Goal: Communication & Community: Answer question/provide support

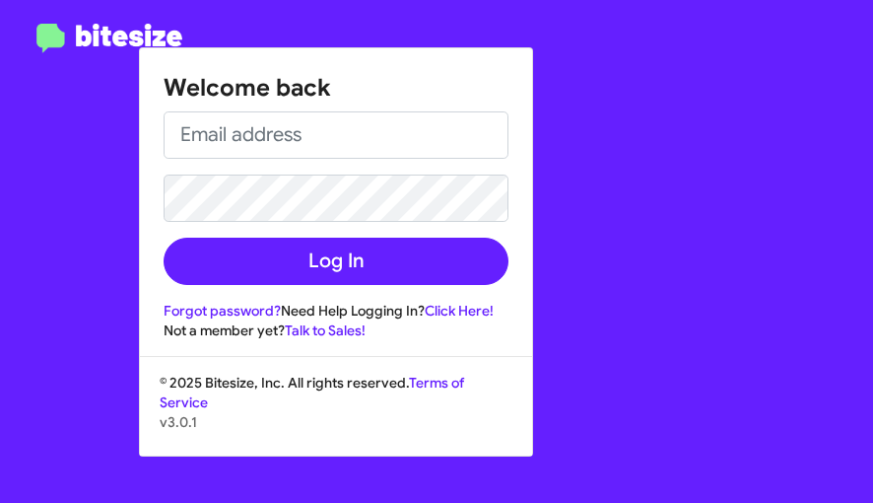
click at [596, 300] on div "Welcome back Log In Forgot password? Need Help Logging In? Click Here! Not a me…" at bounding box center [546, 251] width 655 height 503
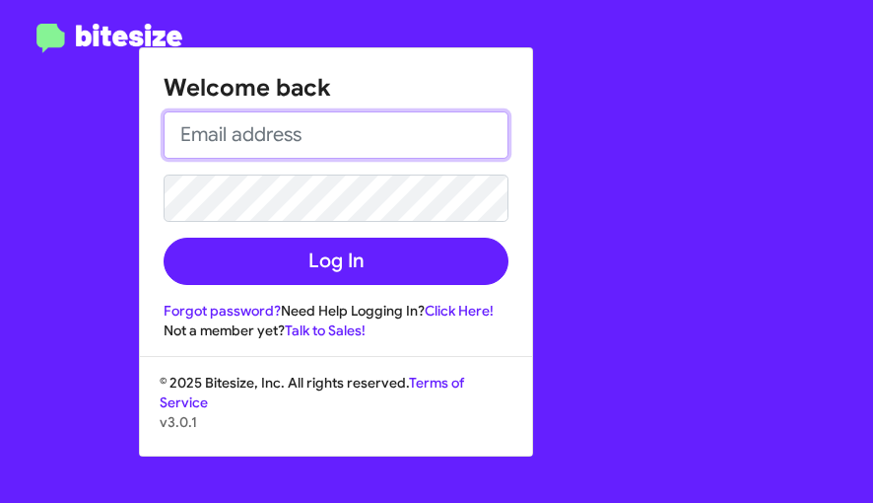
click at [183, 130] on input "email" at bounding box center [336, 134] width 345 height 47
type input "[EMAIL_ADDRESS][DOMAIN_NAME]"
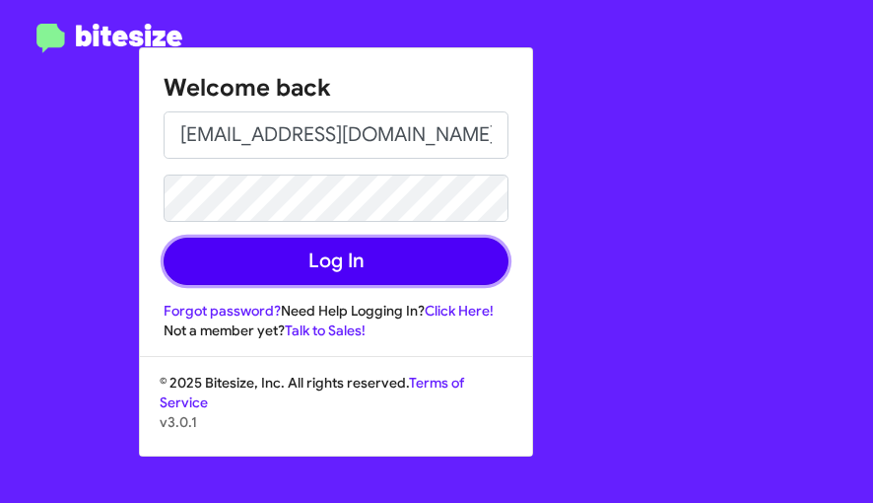
click at [295, 256] on button "Log In" at bounding box center [336, 260] width 345 height 47
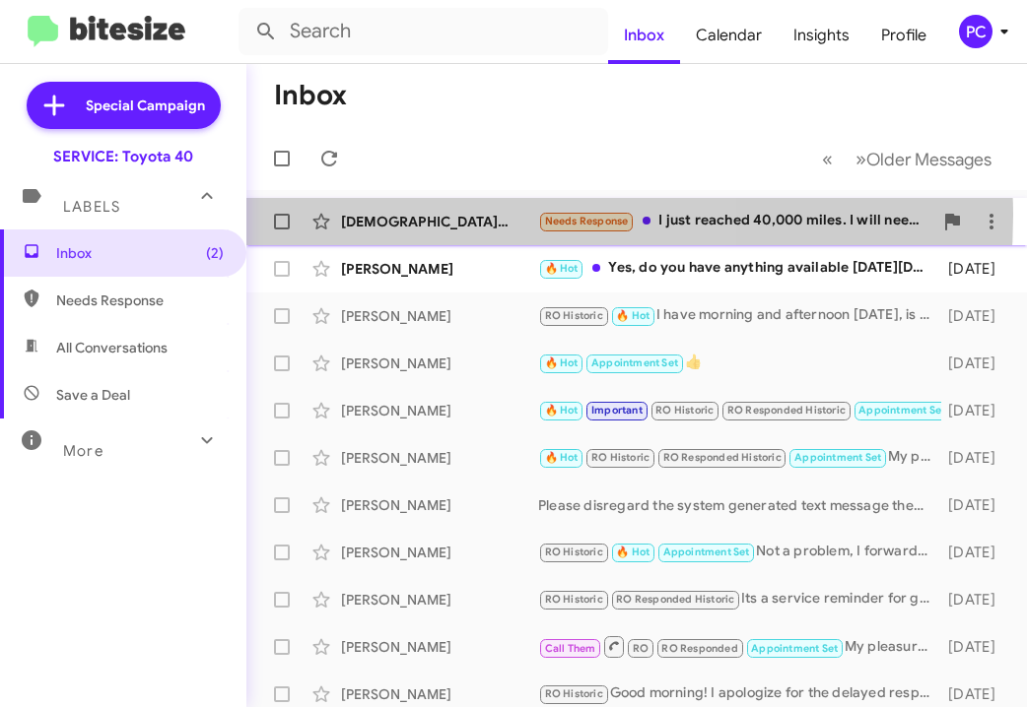
click at [499, 216] on div "[DEMOGRAPHIC_DATA][PERSON_NAME]" at bounding box center [439, 222] width 197 height 20
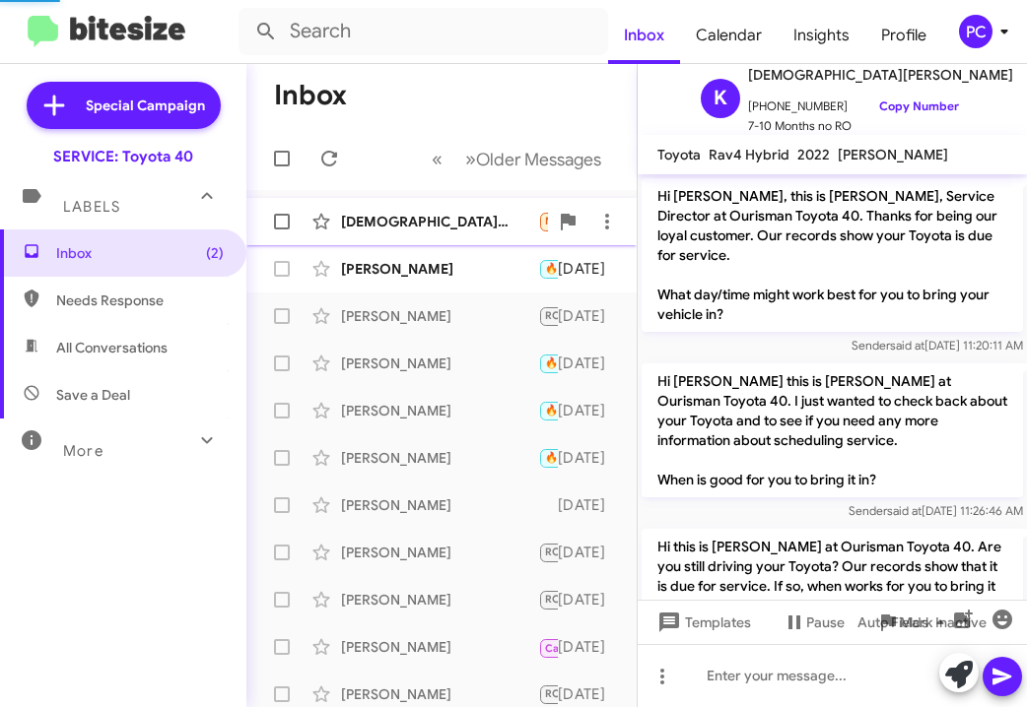
scroll to position [1390, 0]
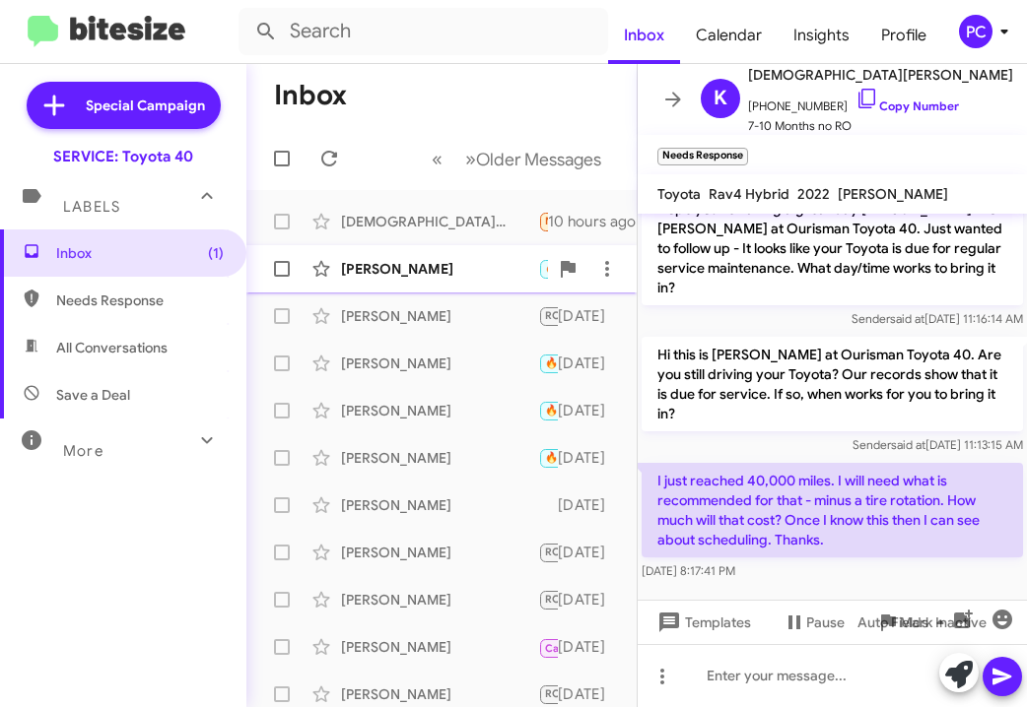
click at [487, 258] on div "[PERSON_NAME] 🔥 Hot Yes, do you have anything available [DATE][DATE] [DATE]" at bounding box center [441, 268] width 359 height 39
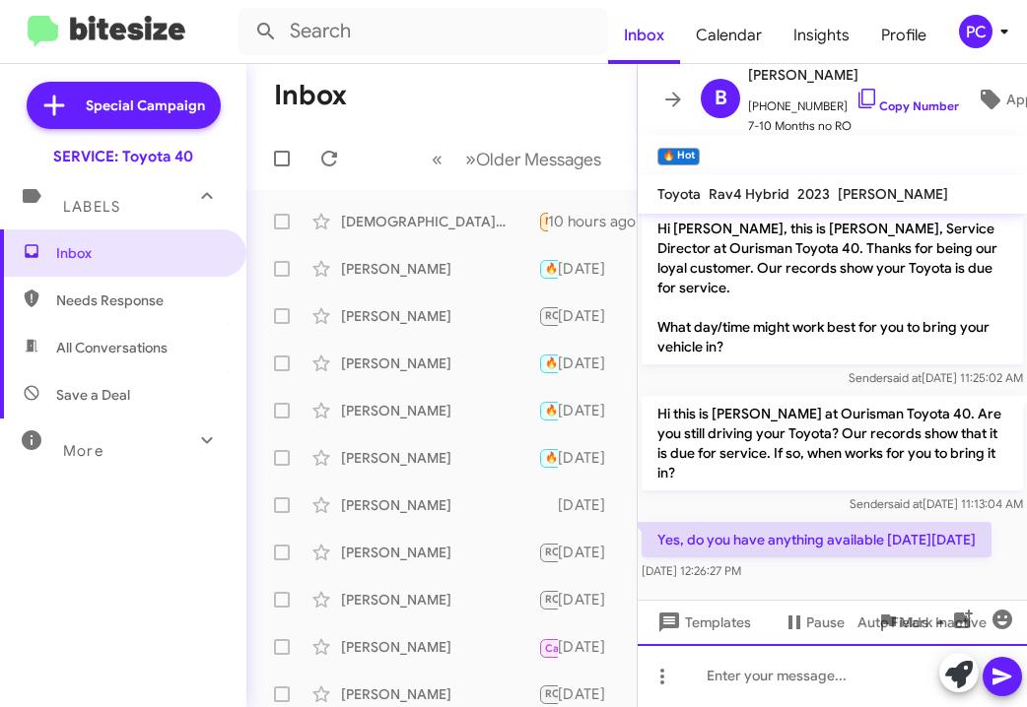
click at [702, 502] on div at bounding box center [832, 675] width 389 height 63
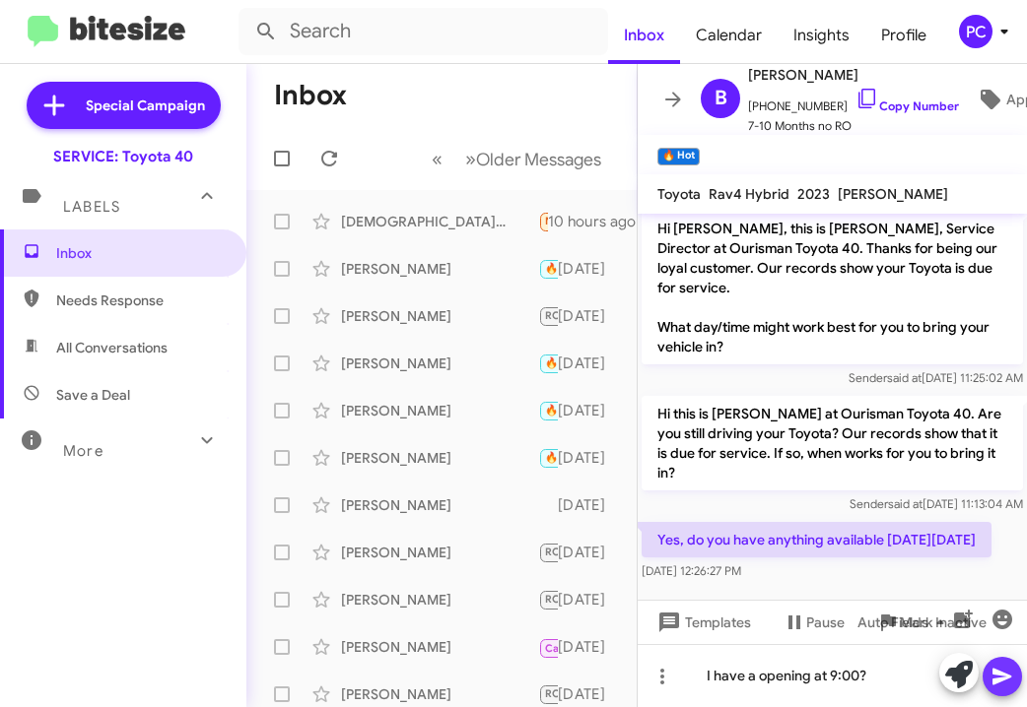
click at [872, 502] on icon at bounding box center [1002, 677] width 24 height 24
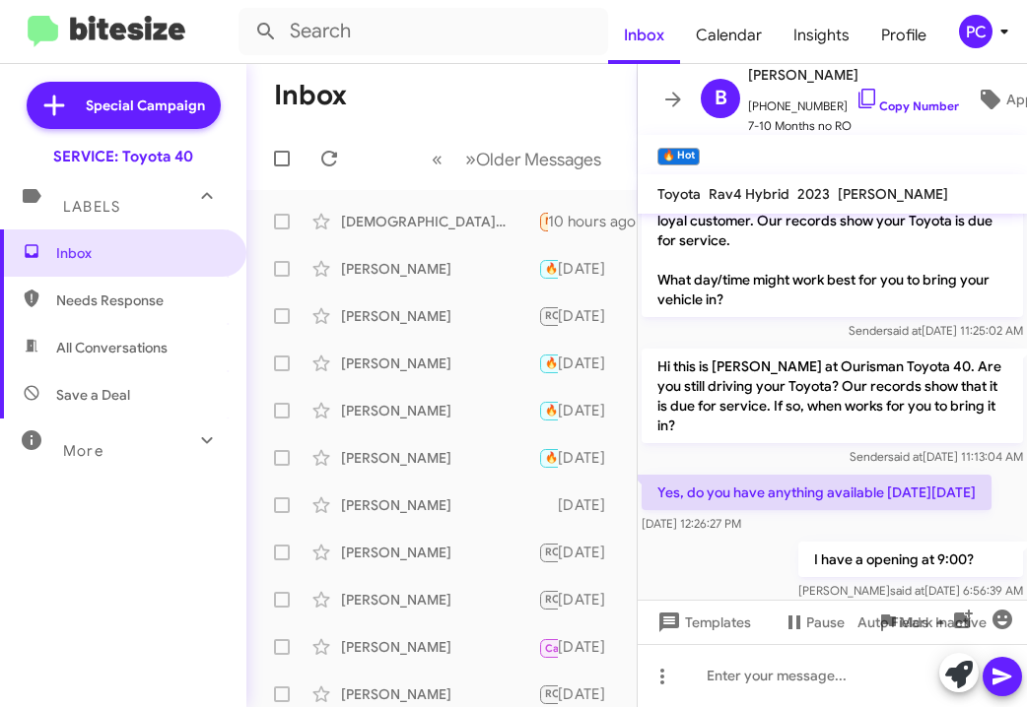
scroll to position [79, 0]
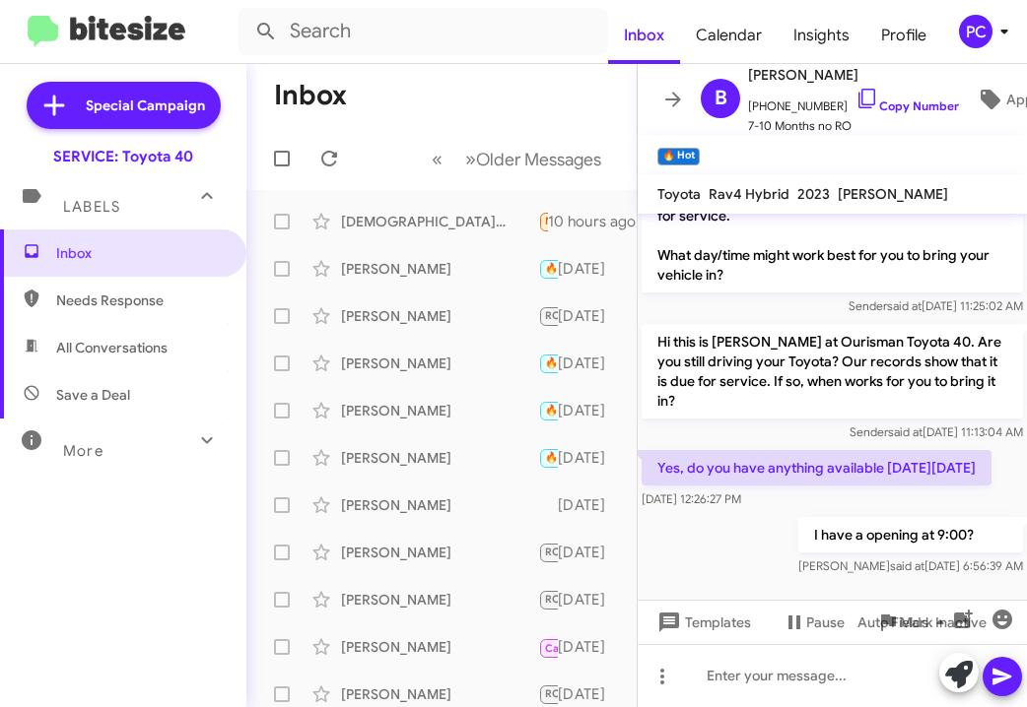
click at [114, 305] on span "Needs Response" at bounding box center [140, 301] width 168 height 20
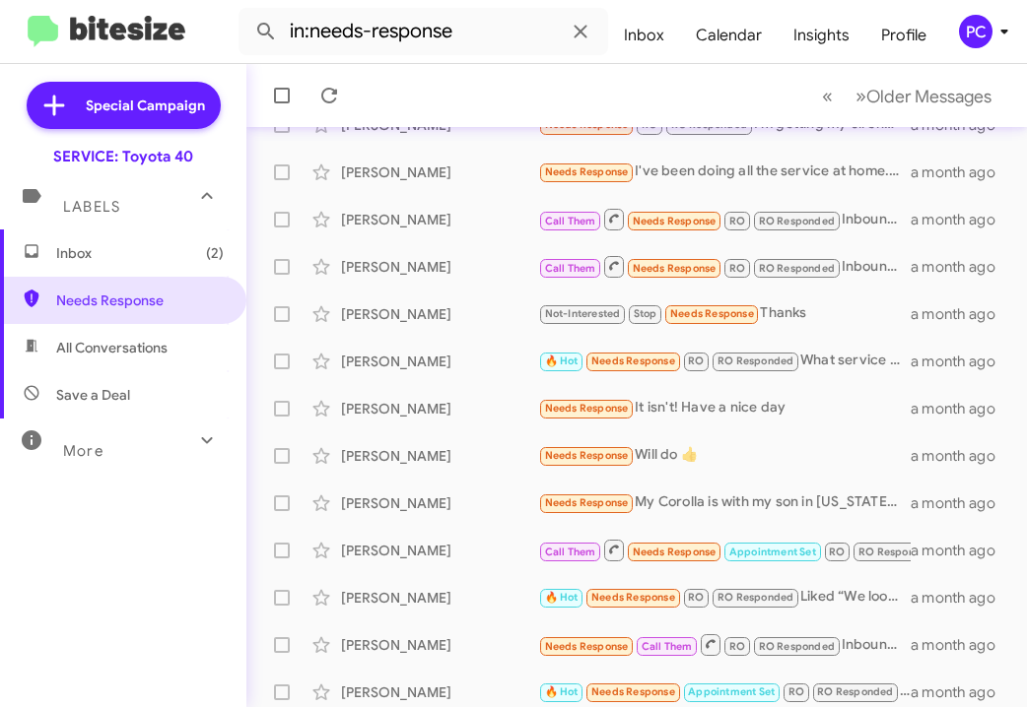
scroll to position [436, 0]
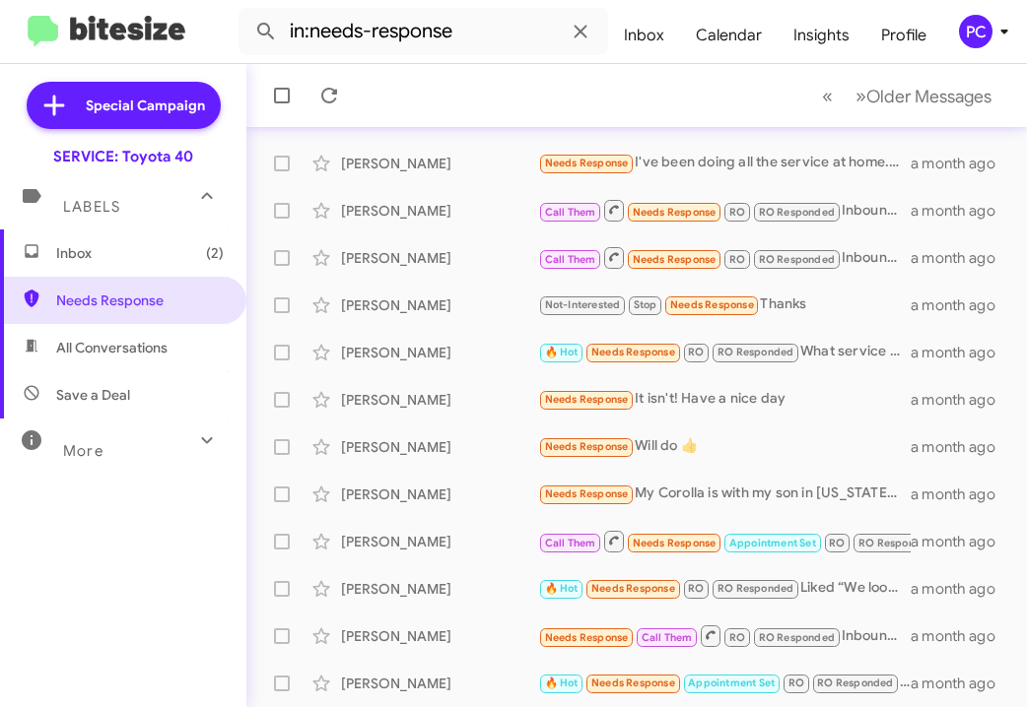
click at [150, 349] on span "All Conversations" at bounding box center [111, 348] width 111 height 20
type input "in:all-conversations"
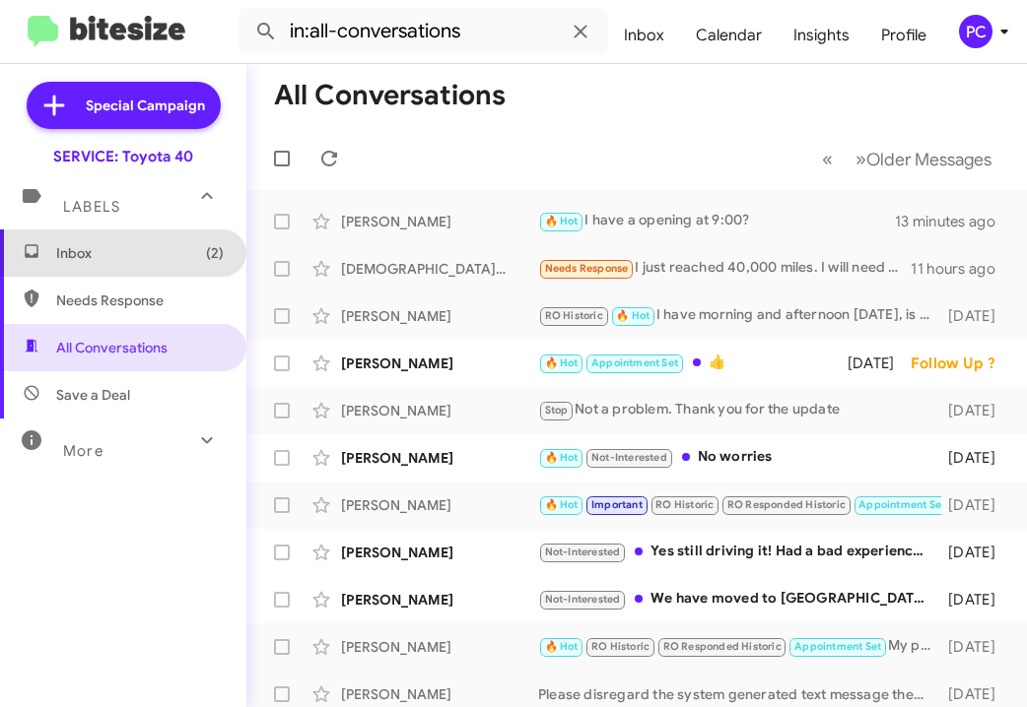
click at [146, 258] on span "Inbox (2)" at bounding box center [140, 253] width 168 height 20
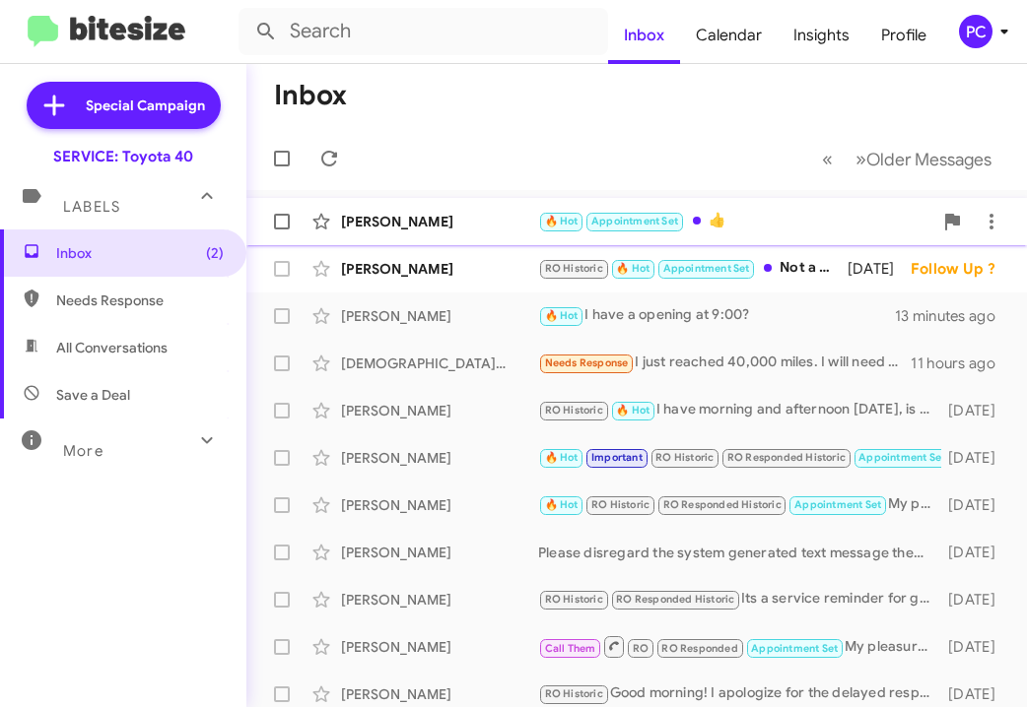
click at [475, 218] on div "[PERSON_NAME]" at bounding box center [439, 222] width 197 height 20
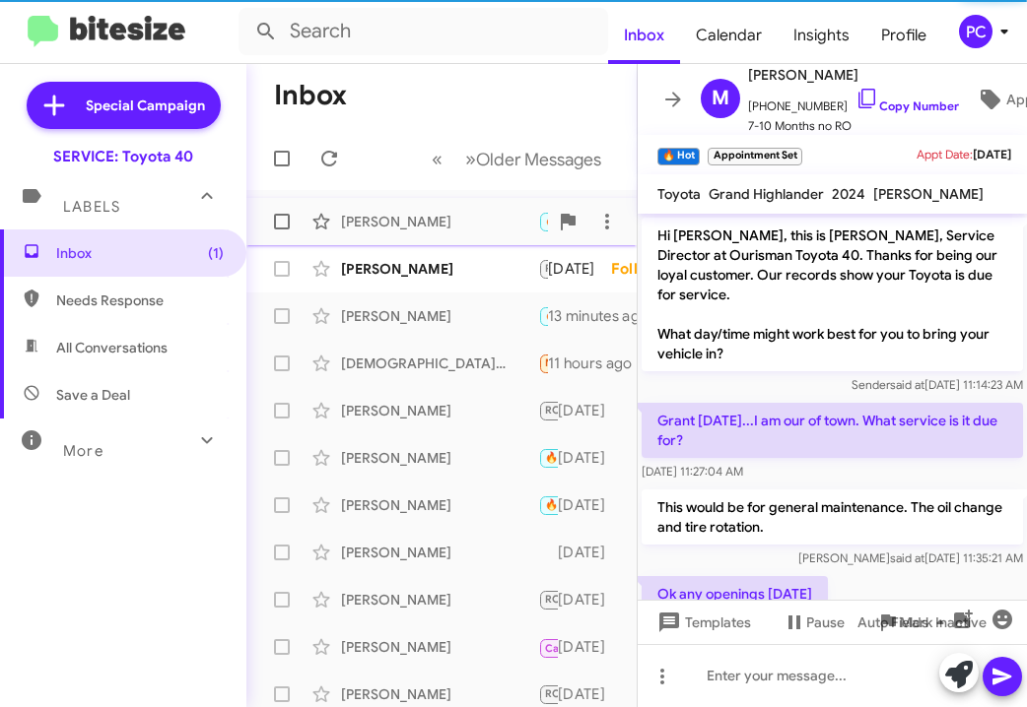
scroll to position [460, 0]
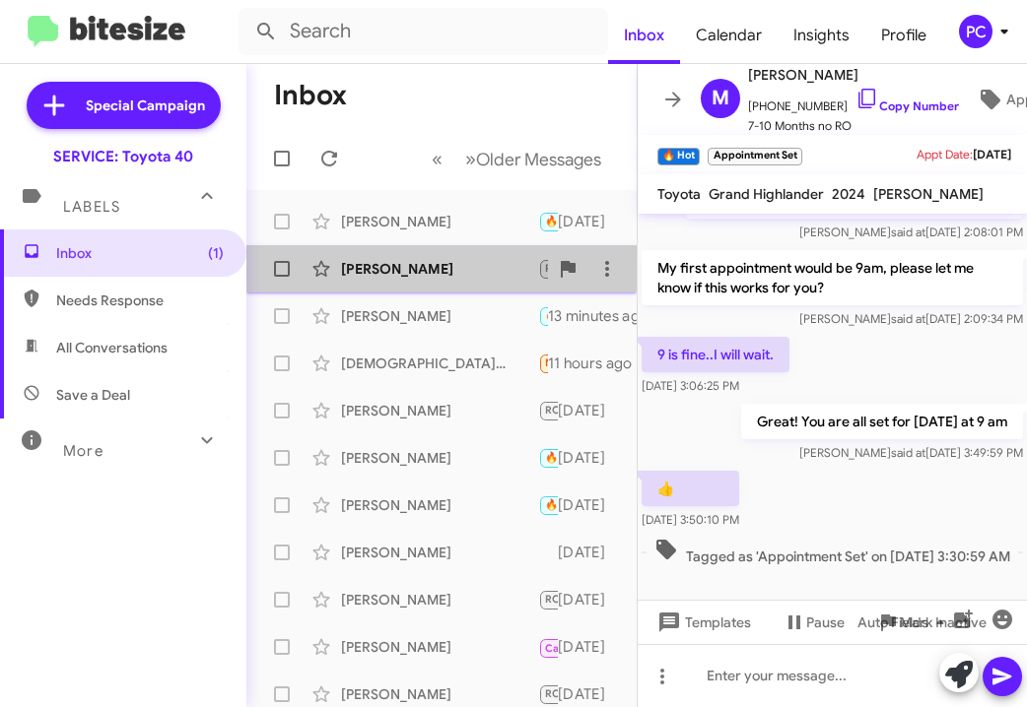
click at [465, 266] on div "[PERSON_NAME]" at bounding box center [439, 269] width 197 height 20
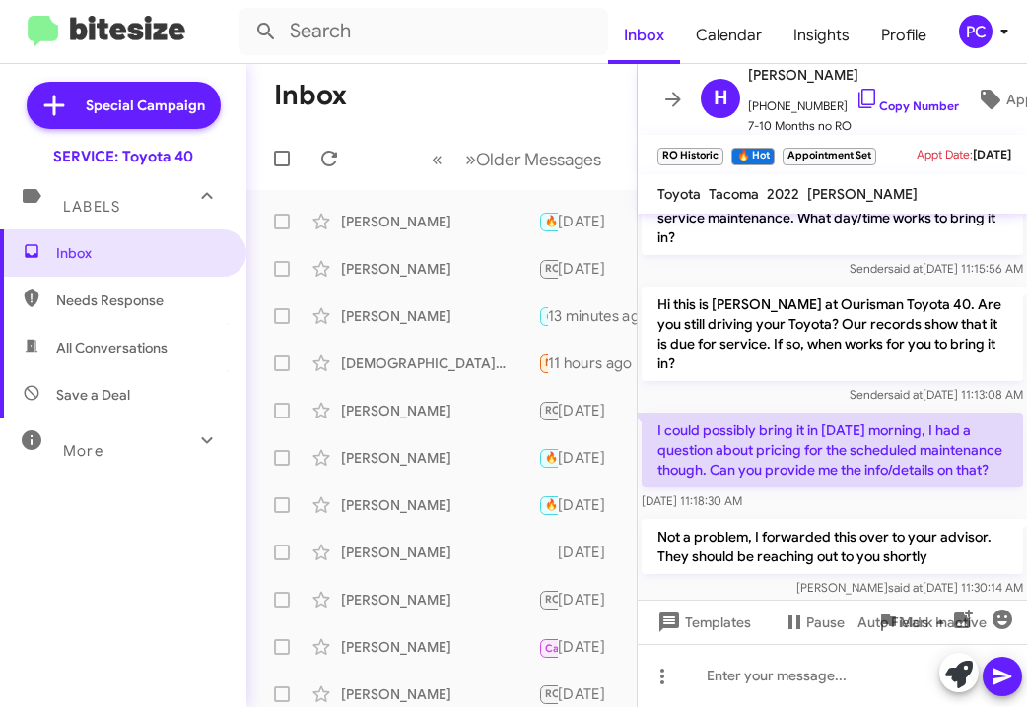
scroll to position [1034, 0]
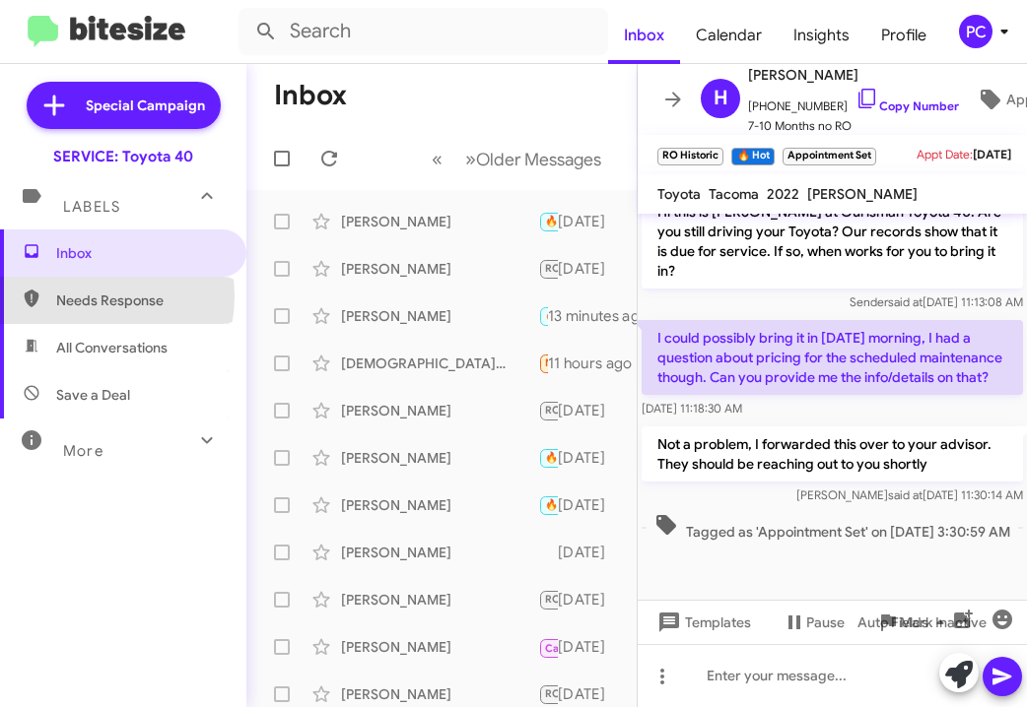
click at [84, 297] on span "Needs Response" at bounding box center [140, 301] width 168 height 20
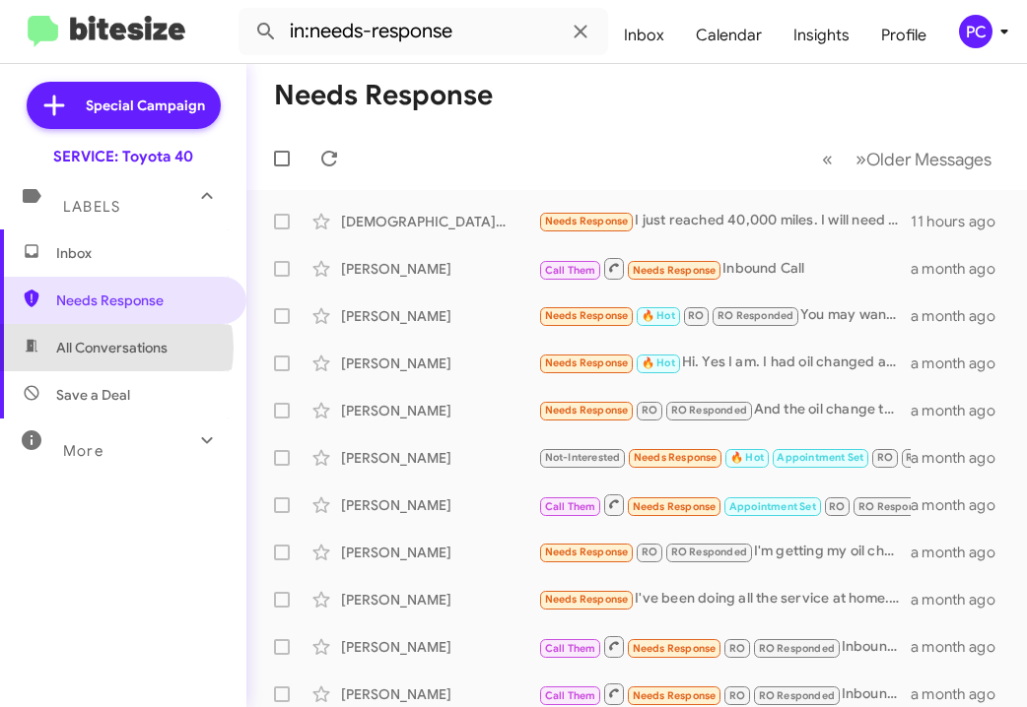
click at [106, 348] on span "All Conversations" at bounding box center [111, 348] width 111 height 20
type input "in:all-conversations"
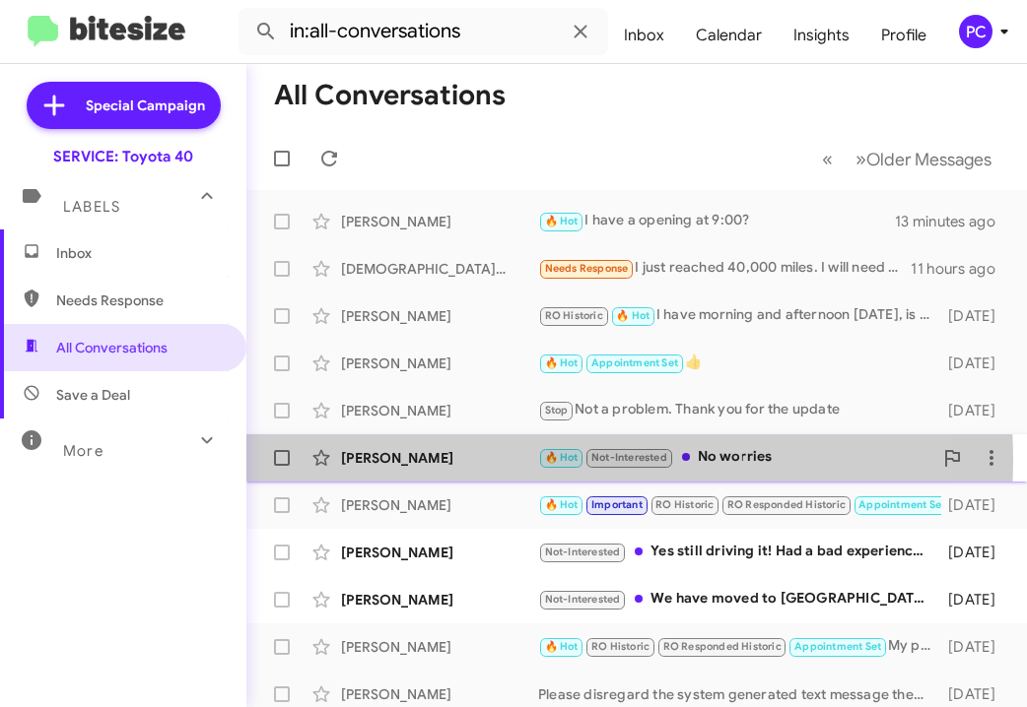
click at [481, 462] on div "[PERSON_NAME]" at bounding box center [439, 458] width 197 height 20
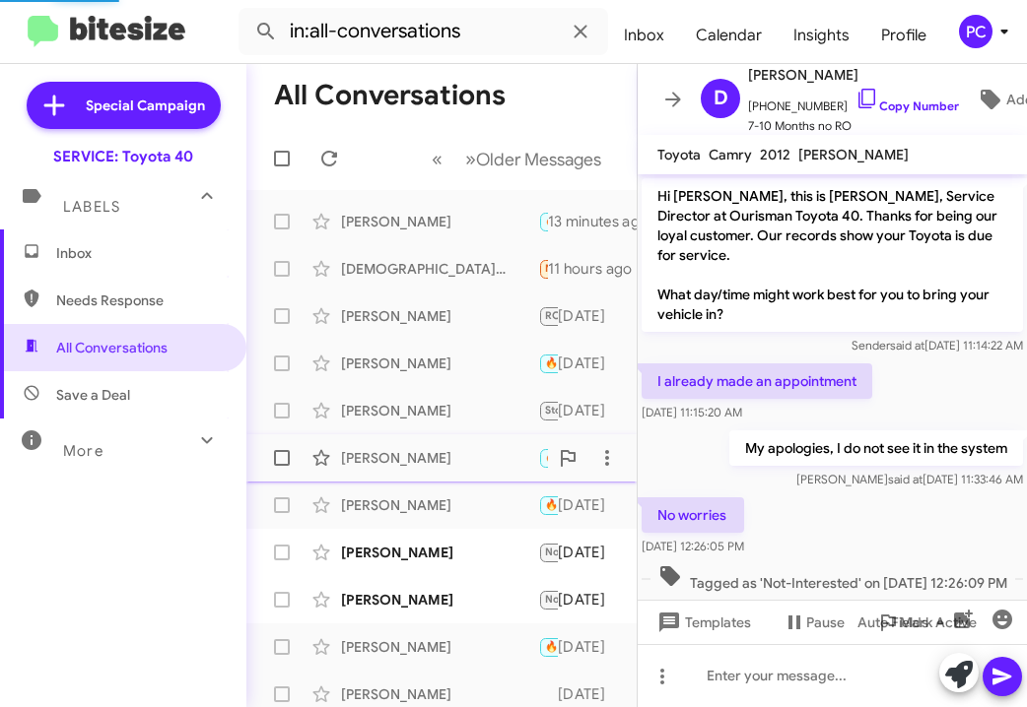
scroll to position [2, 0]
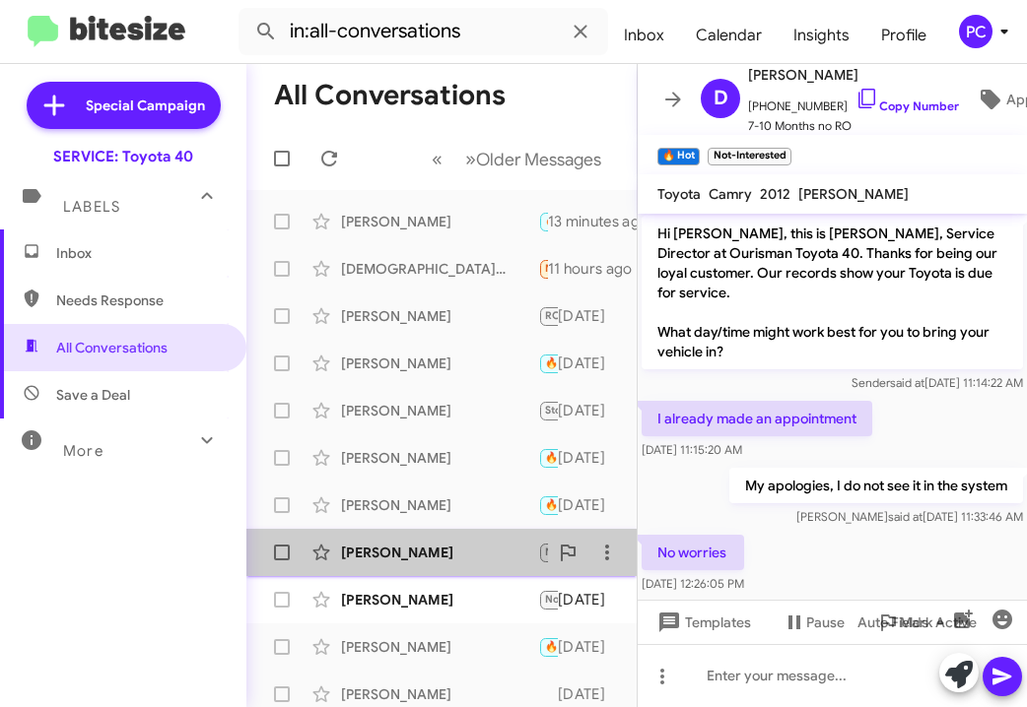
click at [456, 502] on div "[PERSON_NAME]" at bounding box center [439, 553] width 197 height 20
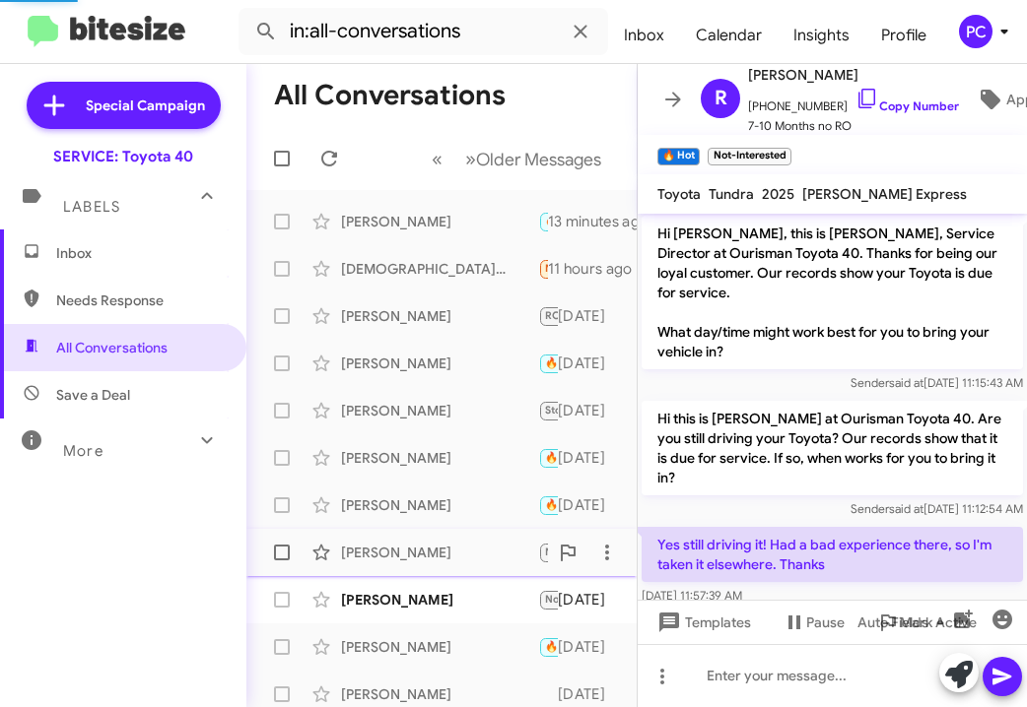
scroll to position [88, 0]
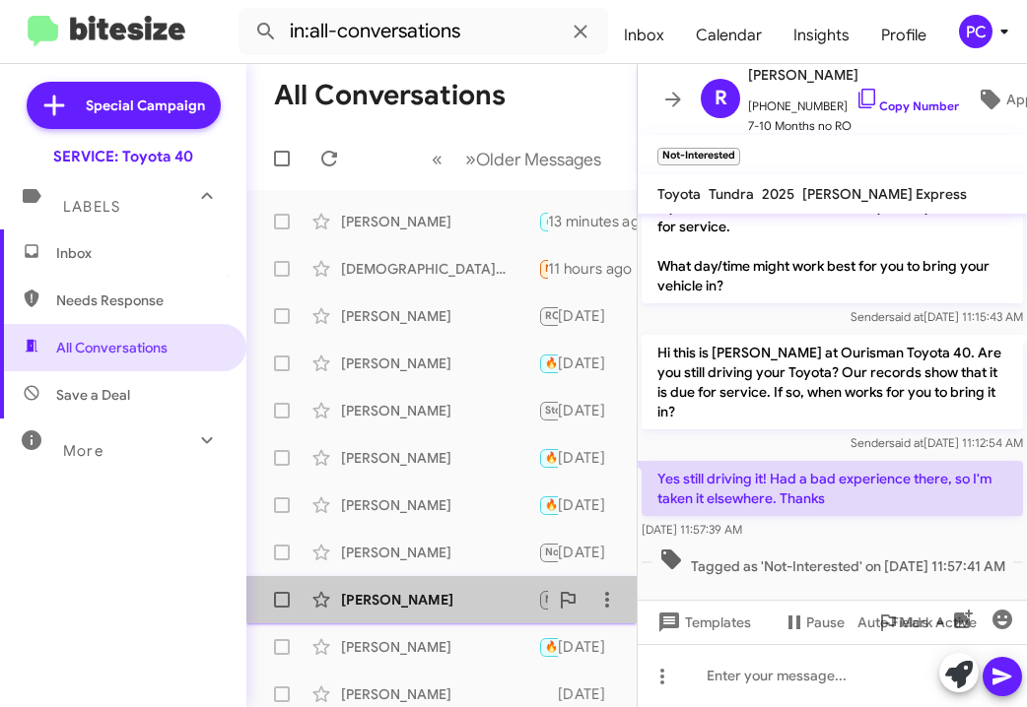
click at [460, 502] on div "[PERSON_NAME]" at bounding box center [439, 600] width 197 height 20
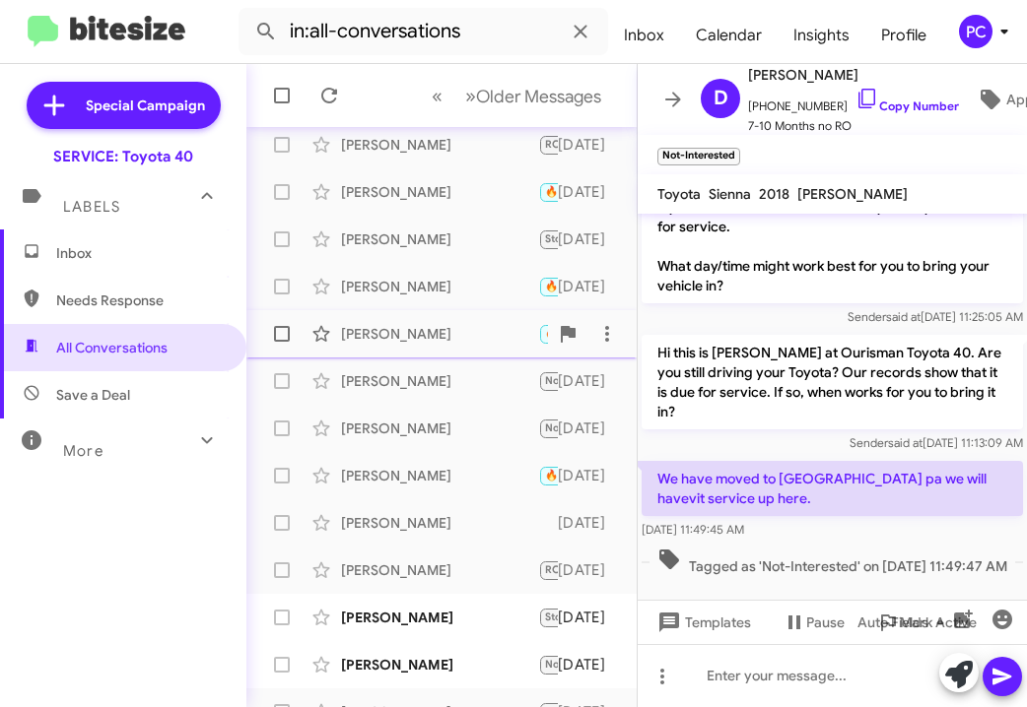
scroll to position [197, 0]
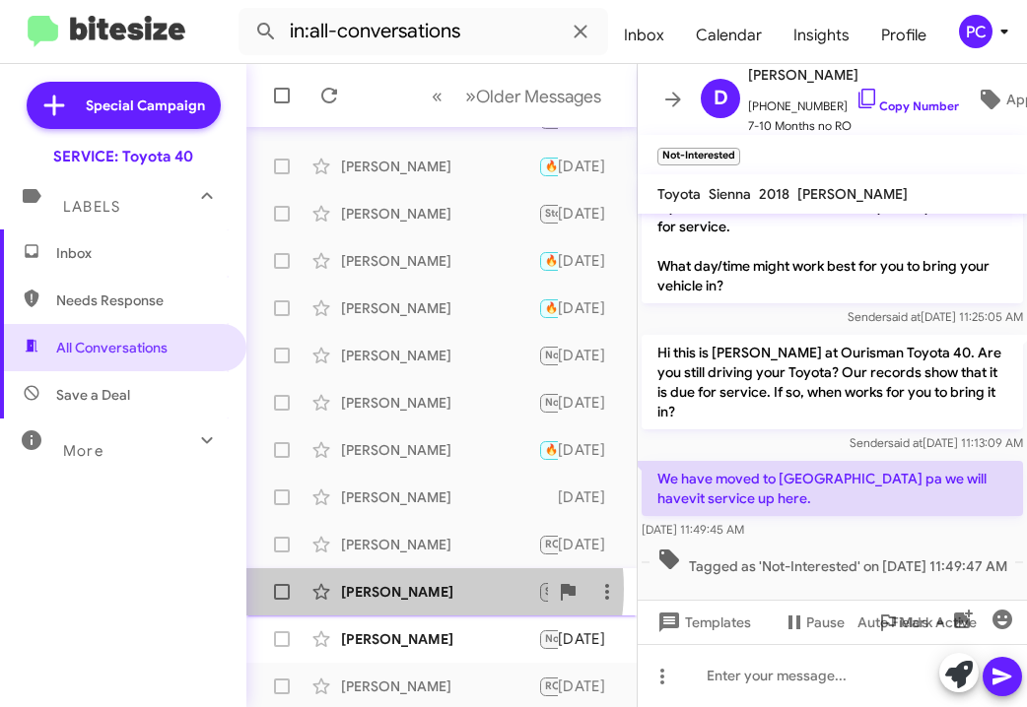
click at [411, 502] on div "[PERSON_NAME]" at bounding box center [439, 592] width 197 height 20
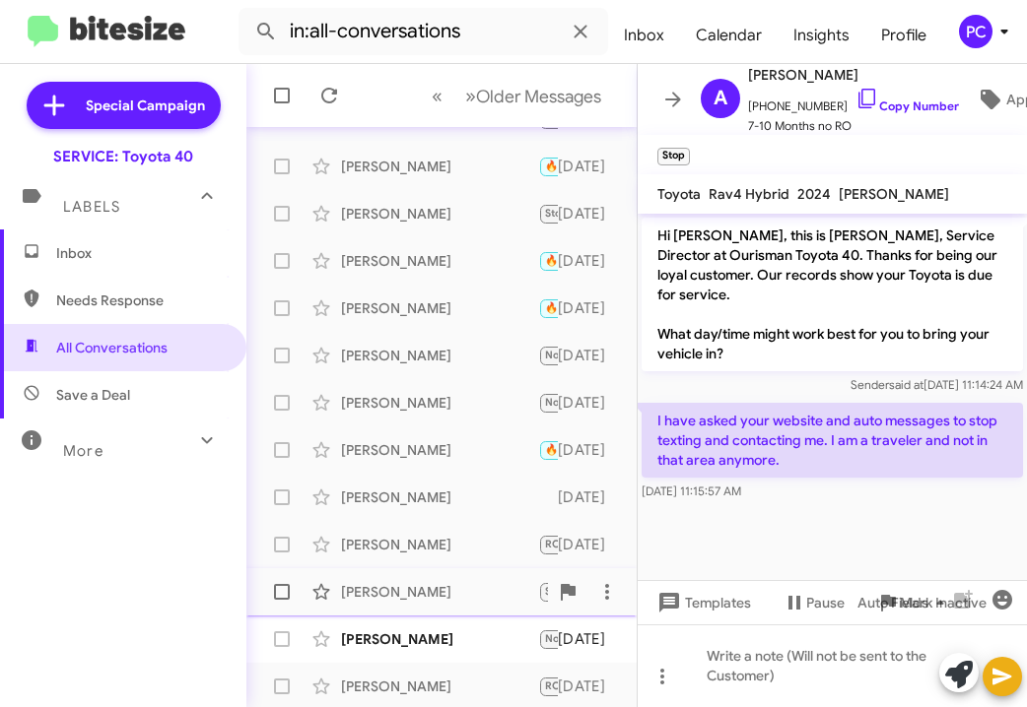
scroll to position [296, 0]
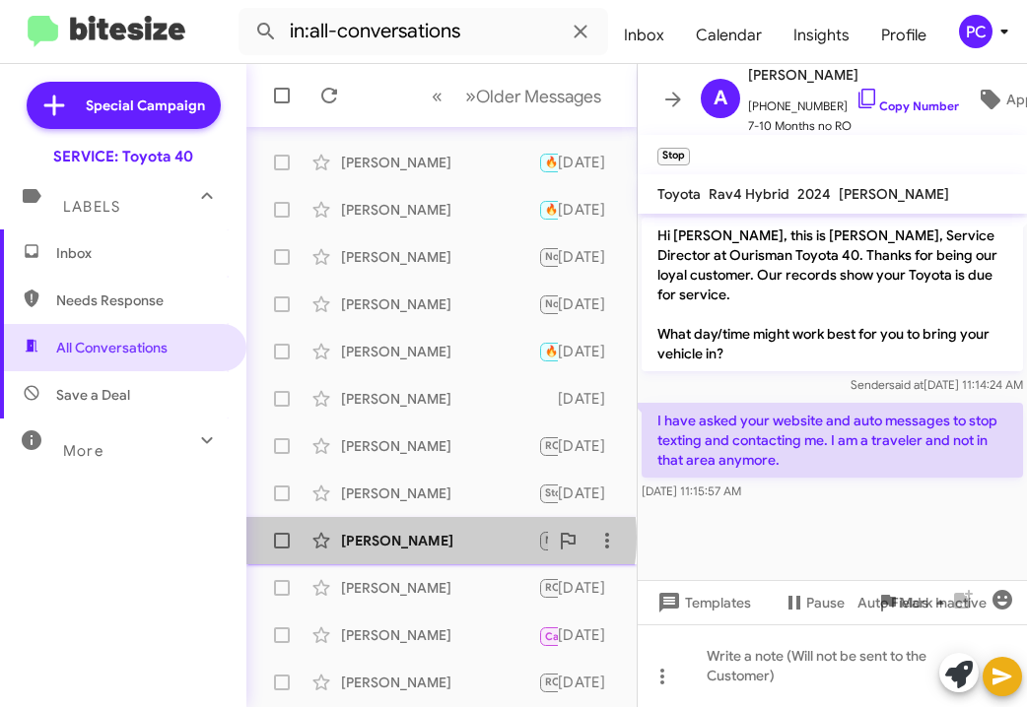
click at [440, 502] on div "[PERSON_NAME]" at bounding box center [439, 541] width 197 height 20
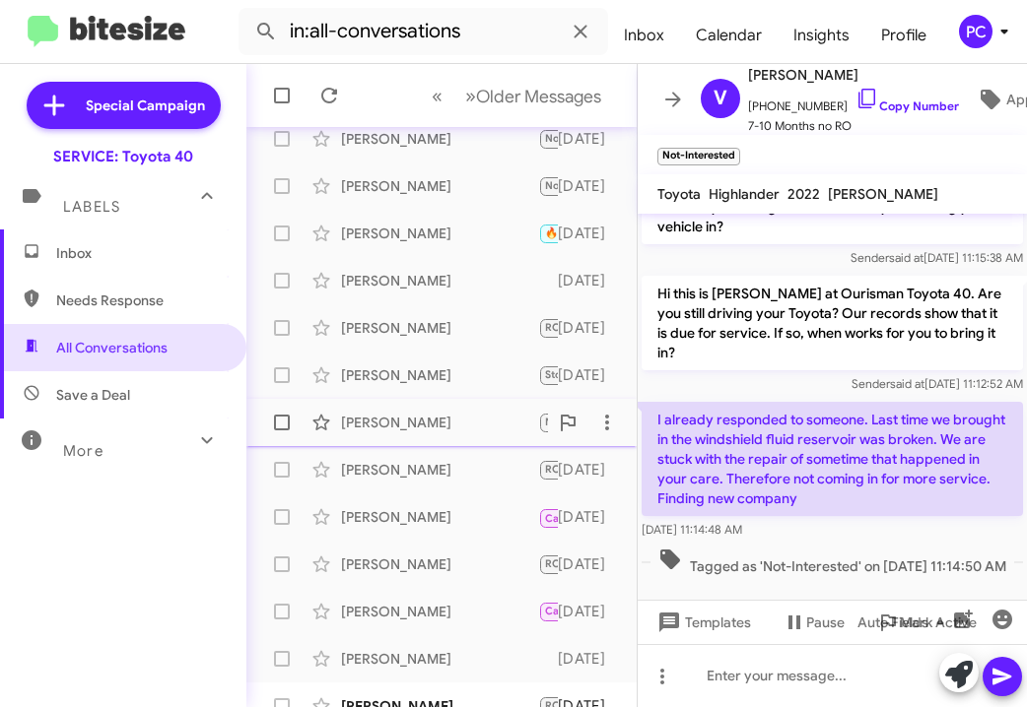
scroll to position [436, 0]
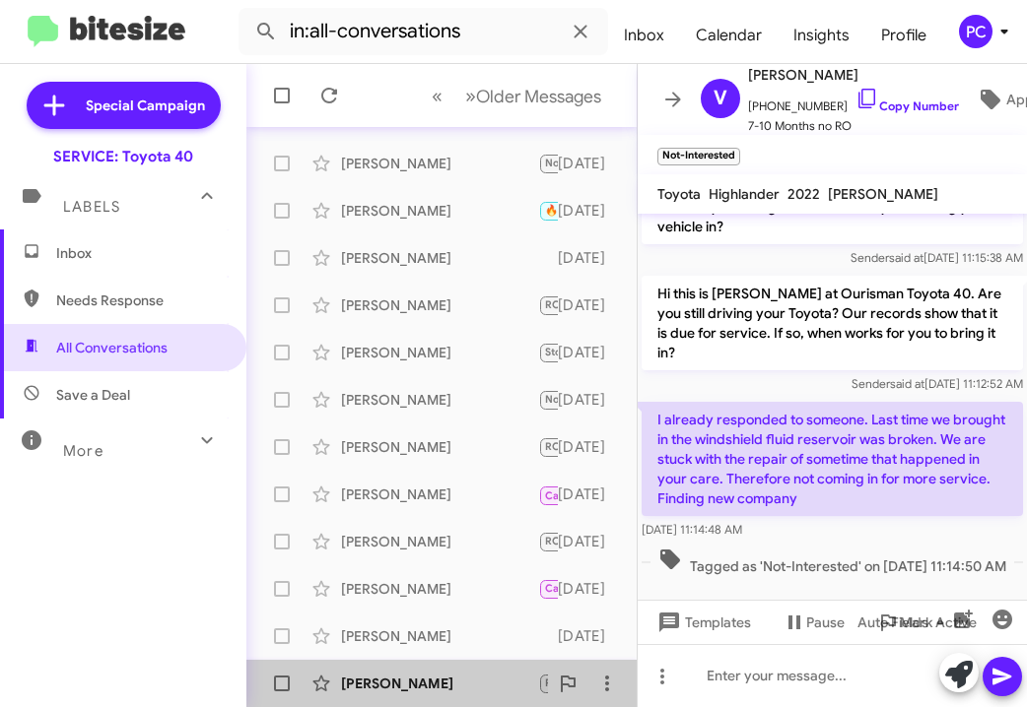
click at [471, 502] on div "[PERSON_NAME]" at bounding box center [439, 684] width 197 height 20
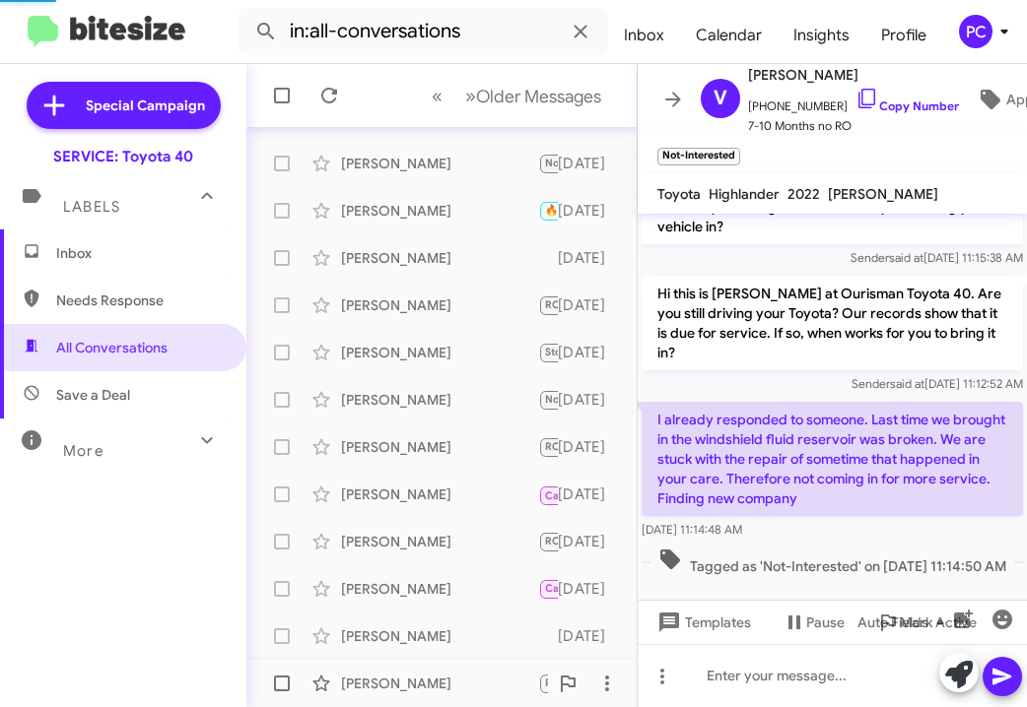
scroll to position [906, 0]
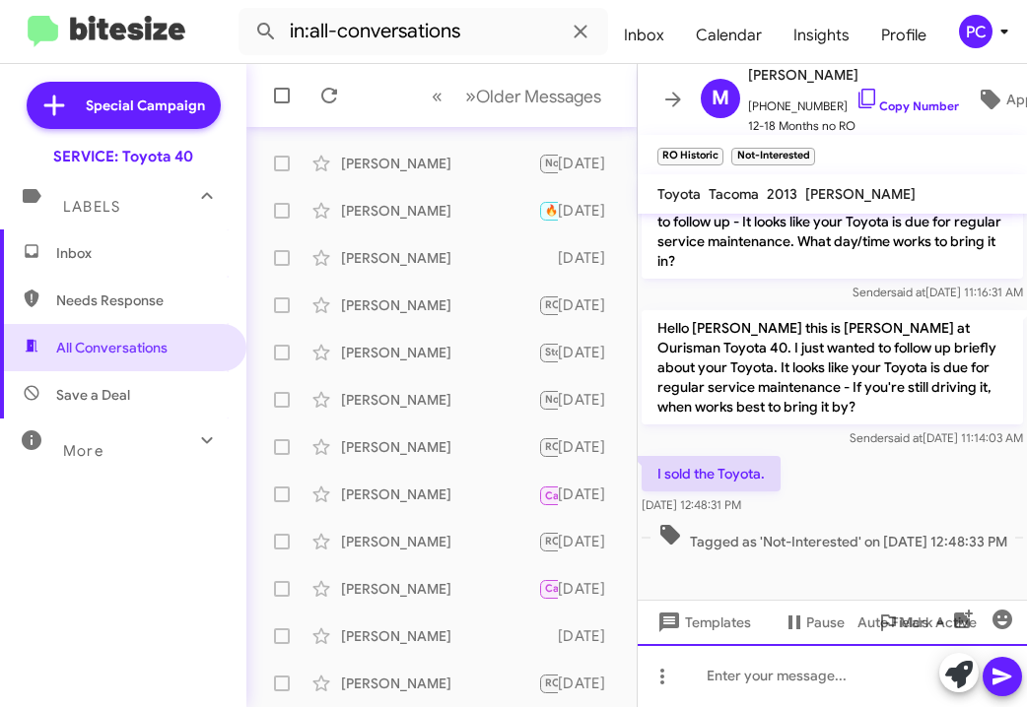
click at [702, 502] on div at bounding box center [832, 675] width 389 height 63
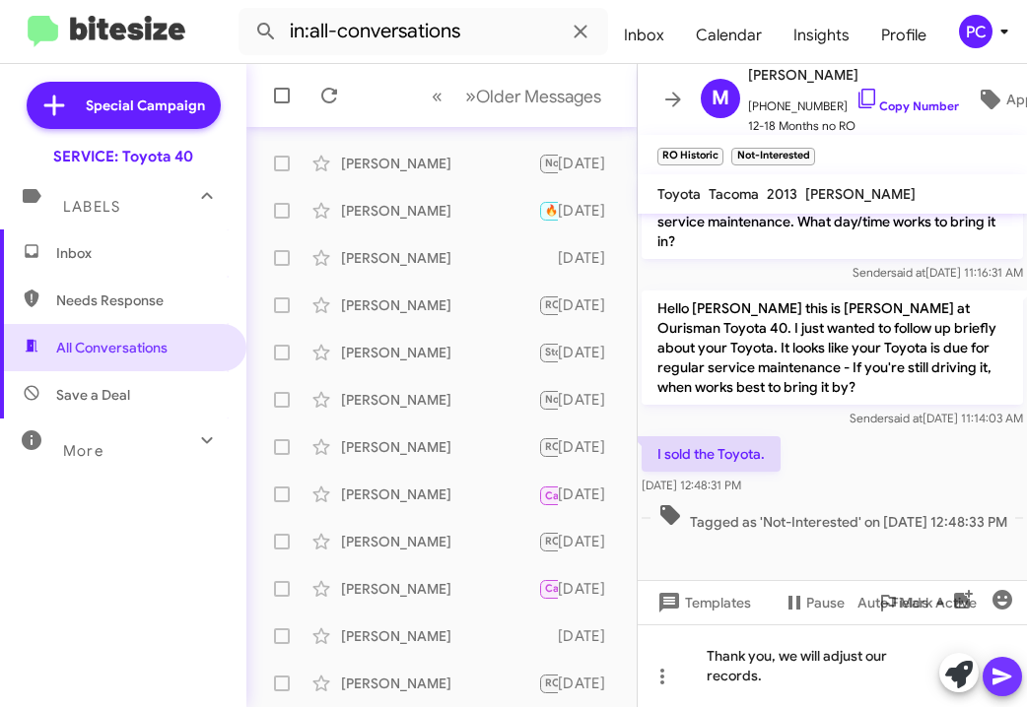
click at [872, 502] on icon at bounding box center [1001, 677] width 19 height 17
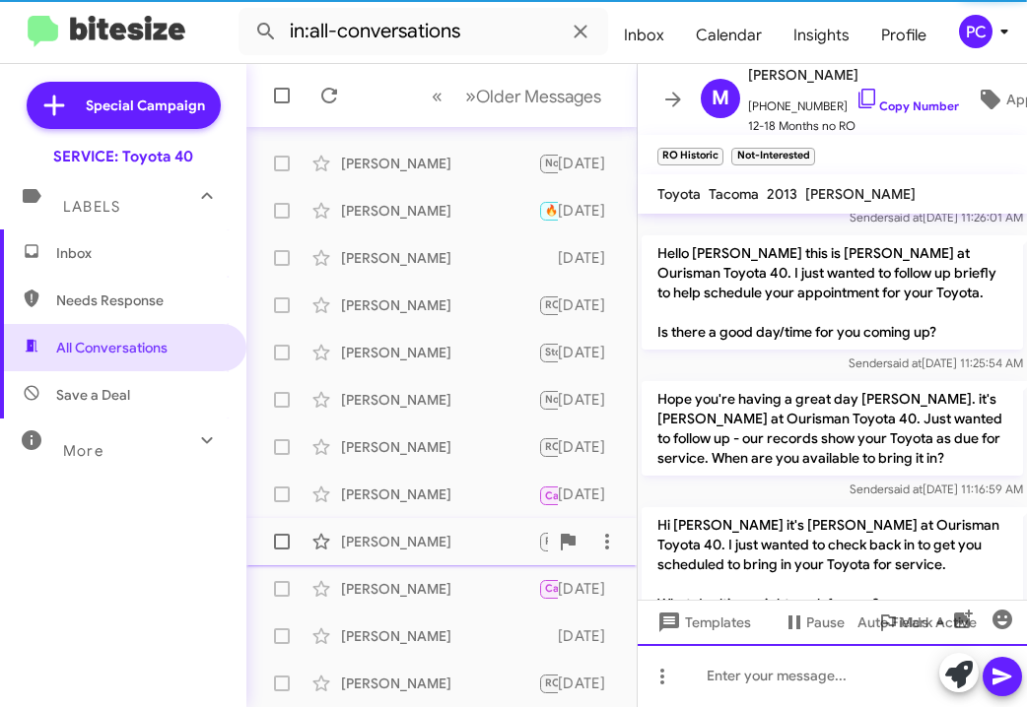
scroll to position [0, 0]
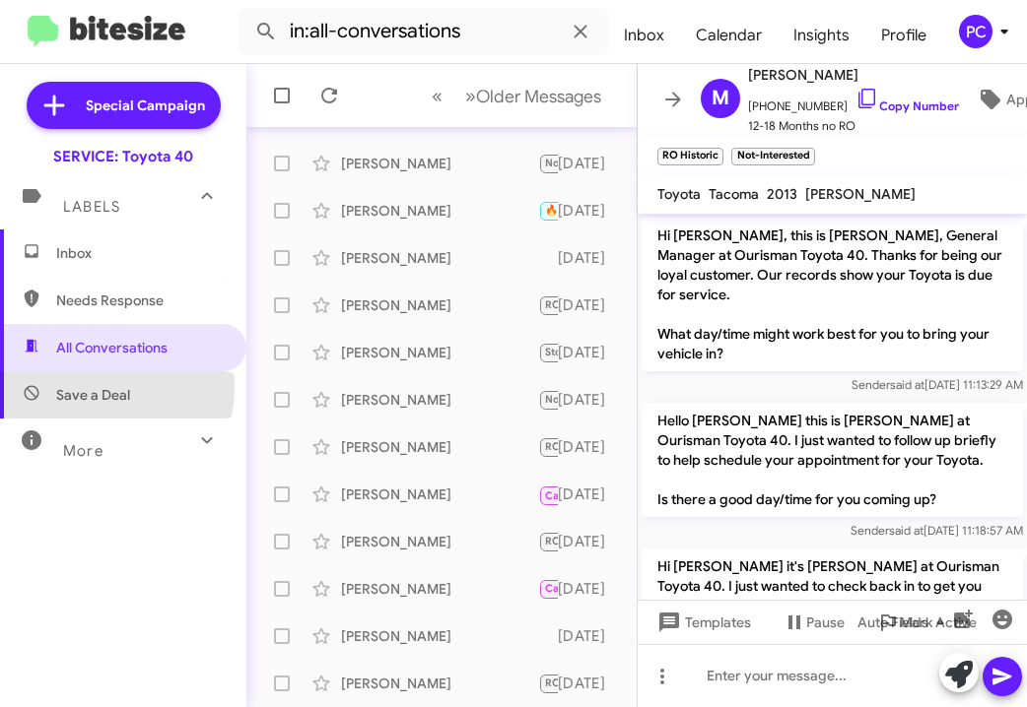
click at [82, 387] on span "Save a Deal" at bounding box center [93, 395] width 74 height 20
type input "in:not-interested"
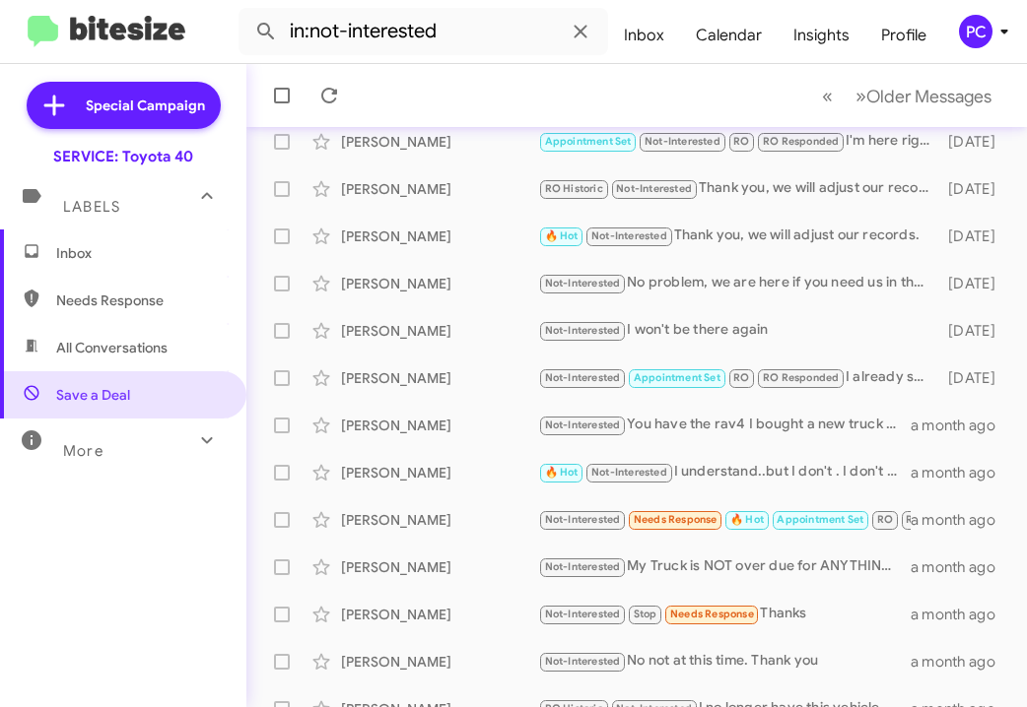
scroll to position [436, 0]
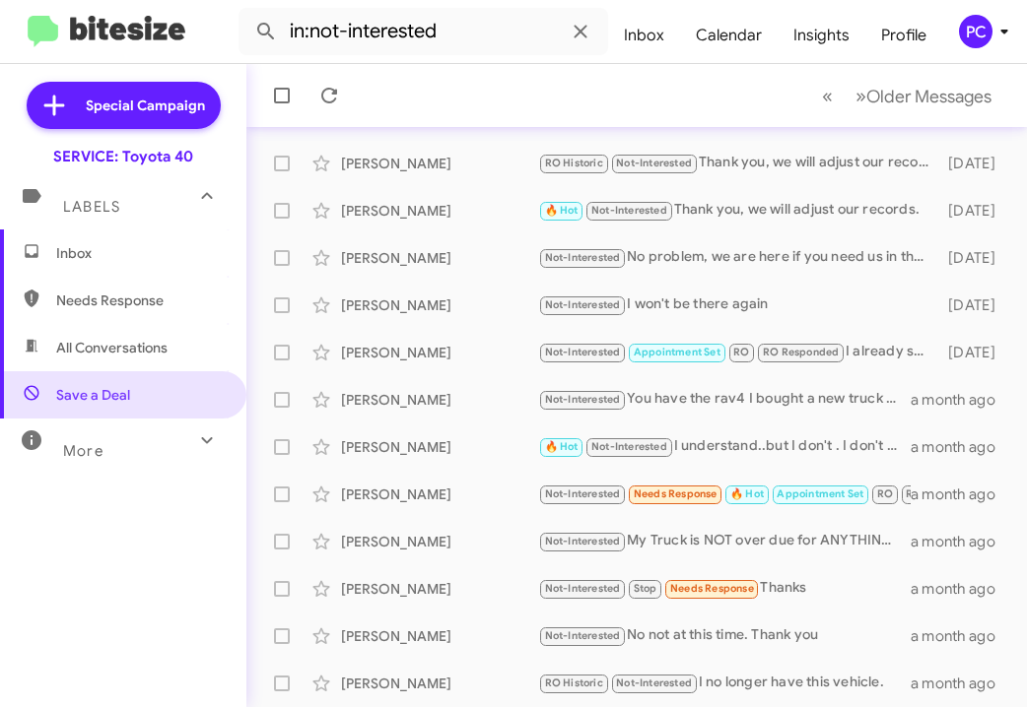
click at [77, 256] on span "Inbox" at bounding box center [140, 253] width 168 height 20
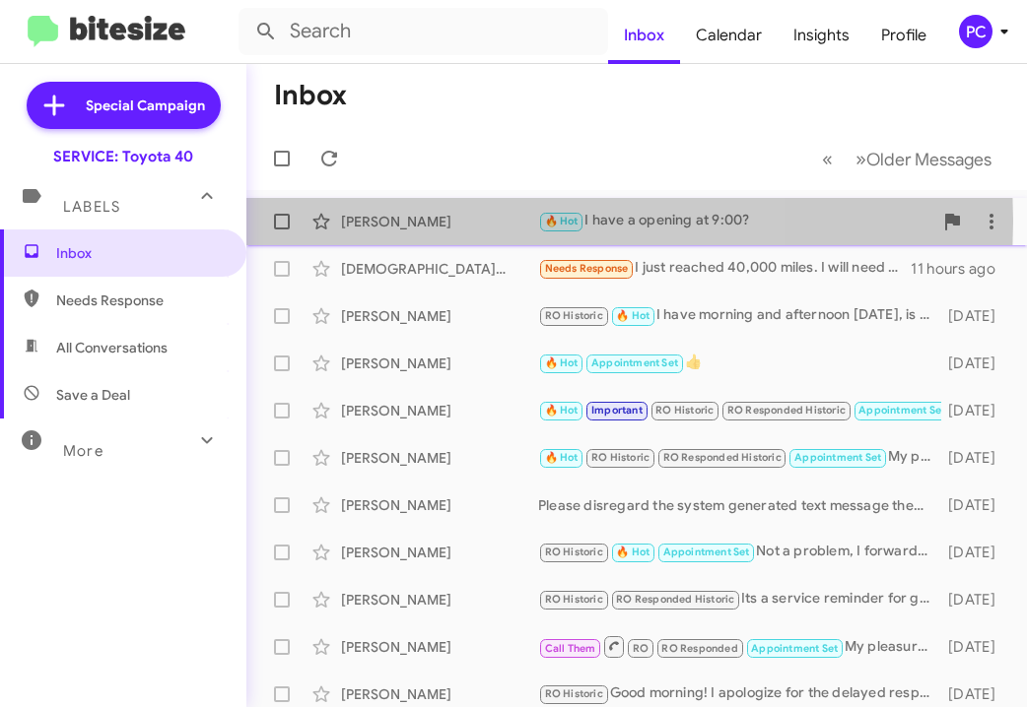
click at [397, 221] on div "[PERSON_NAME]" at bounding box center [439, 222] width 197 height 20
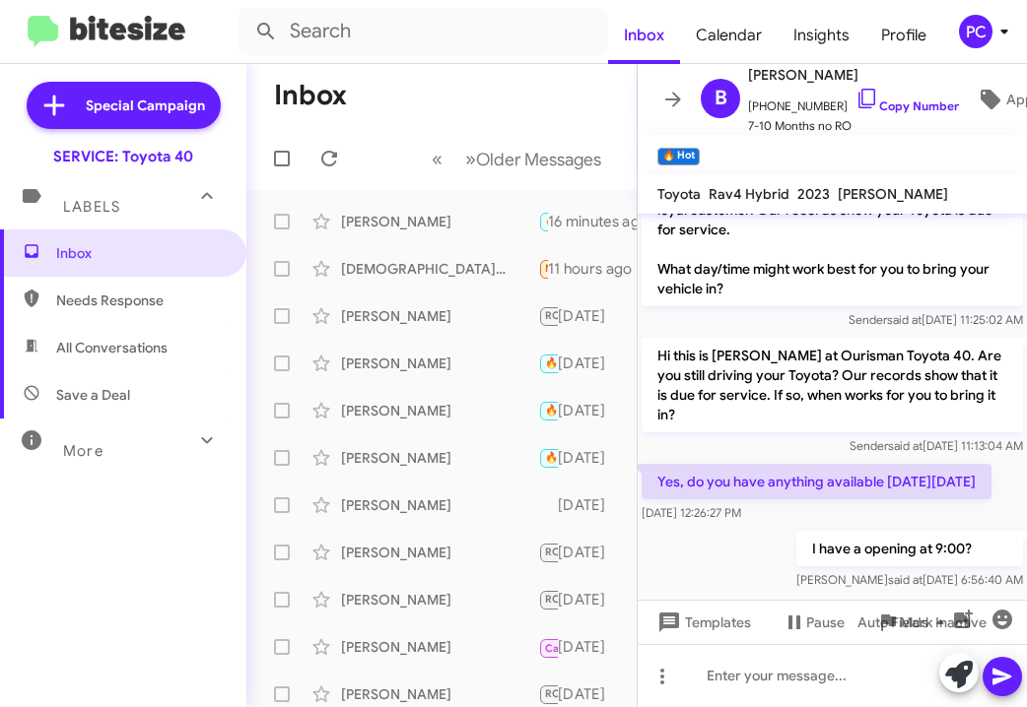
scroll to position [79, 0]
